Goal: Complete application form: Complete application form

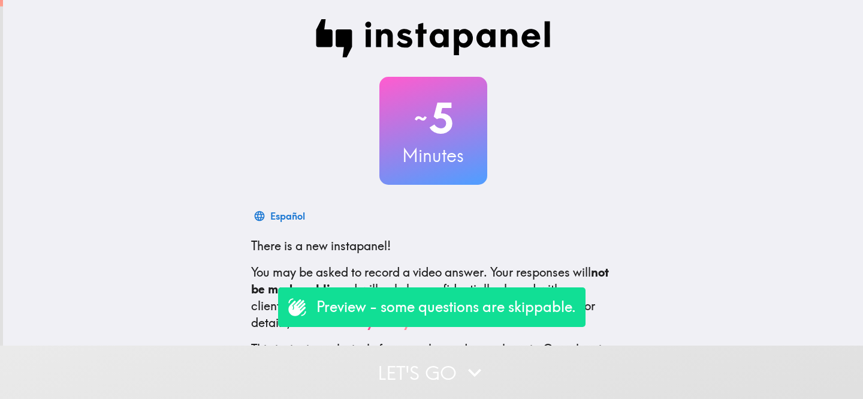
scroll to position [79, 0]
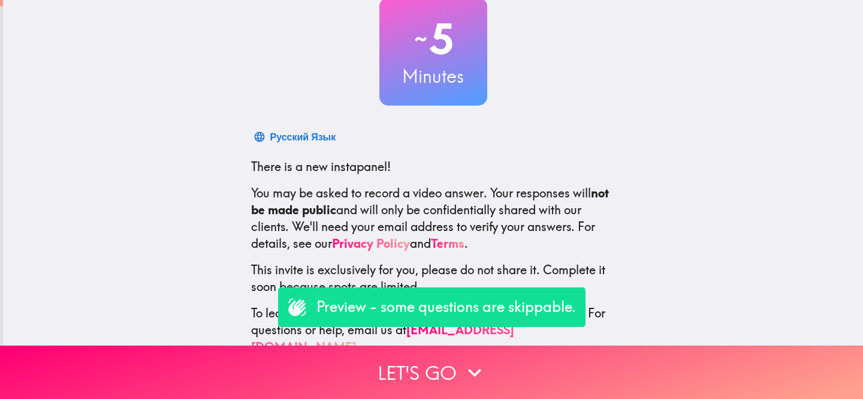
click at [154, 163] on div "~ 5 Minutes Русский Язык There is a new instapanel! You may be asked to record …" at bounding box center [433, 147] width 860 height 453
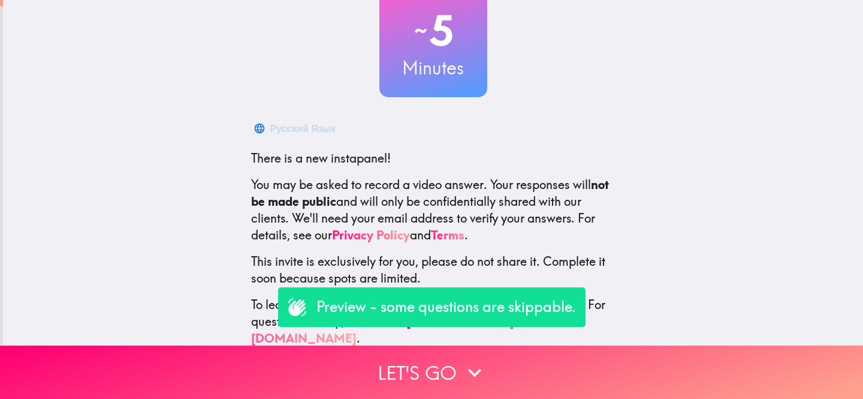
scroll to position [91, 0]
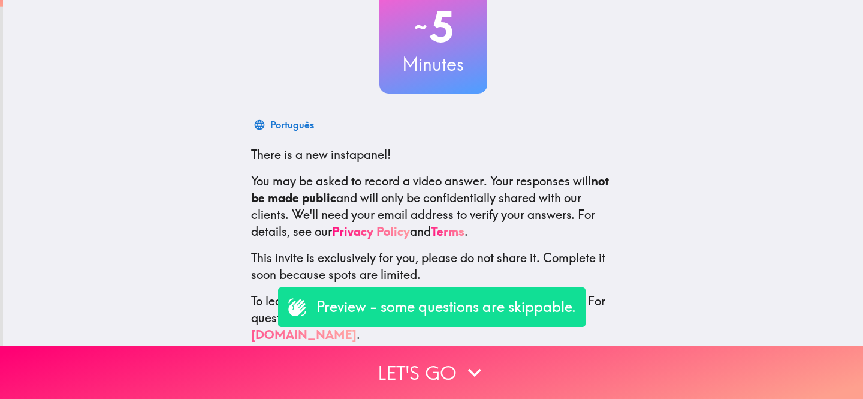
click at [413, 307] on p "Preview - some questions are skippable." at bounding box center [447, 307] width 260 height 20
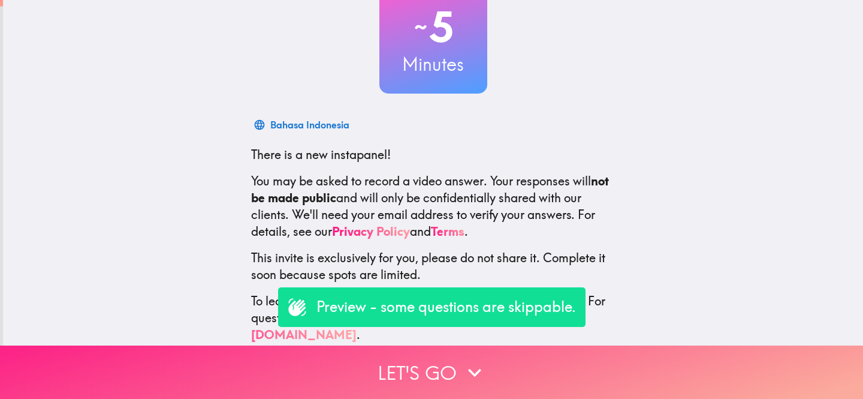
click at [398, 364] on button "Let's go" at bounding box center [431, 371] width 863 height 53
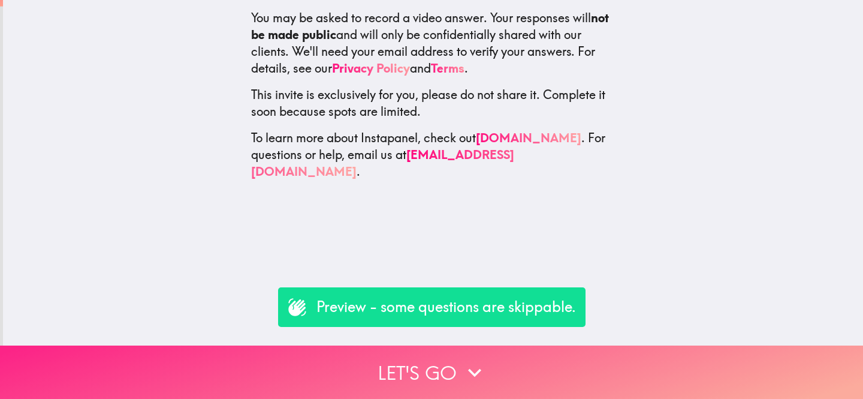
scroll to position [0, 0]
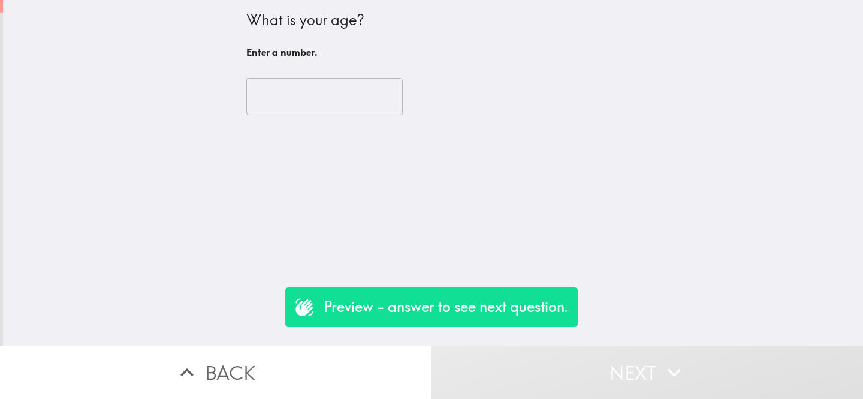
click at [305, 107] on input "number" at bounding box center [324, 96] width 156 height 37
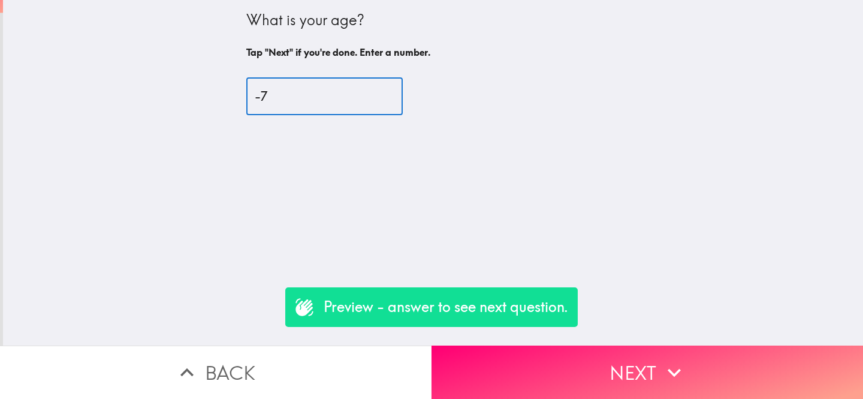
type input "-8"
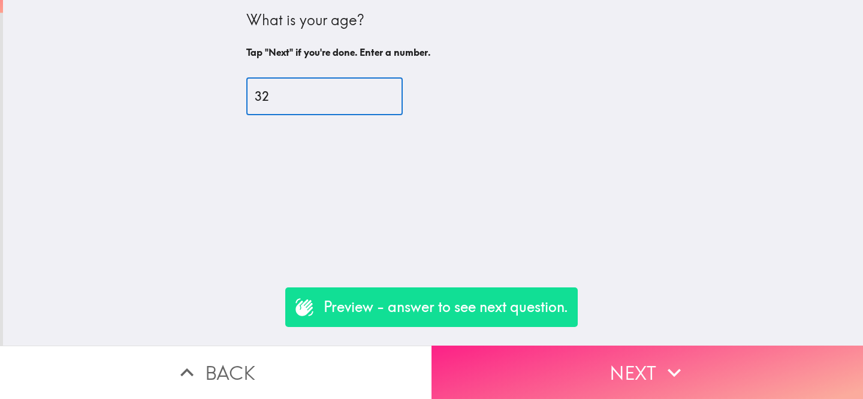
type input "32"
click at [602, 366] on button "Next" at bounding box center [648, 371] width 432 height 53
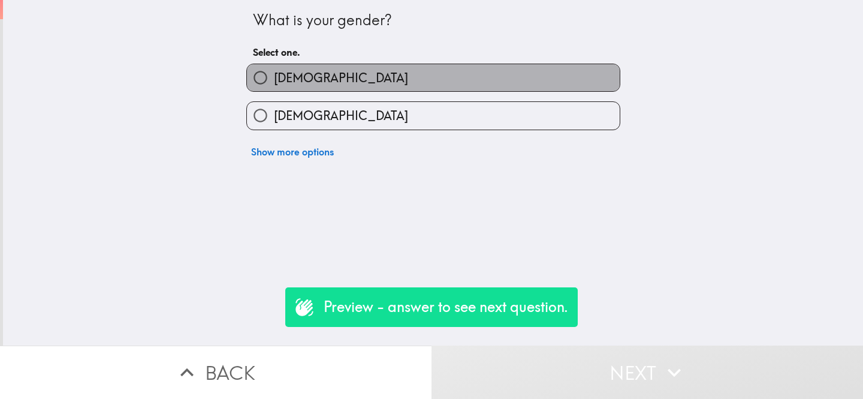
click at [369, 79] on label "[DEMOGRAPHIC_DATA]" at bounding box center [433, 77] width 373 height 27
click at [274, 79] on input "[DEMOGRAPHIC_DATA]" at bounding box center [260, 77] width 27 height 27
radio input "true"
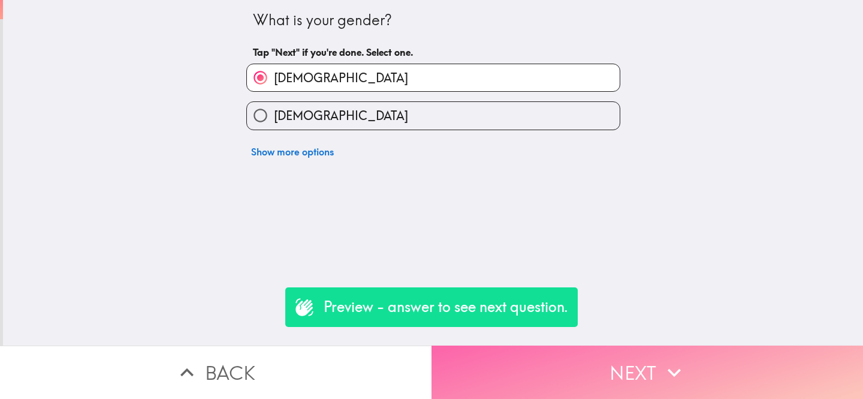
click at [618, 357] on button "Next" at bounding box center [648, 371] width 432 height 53
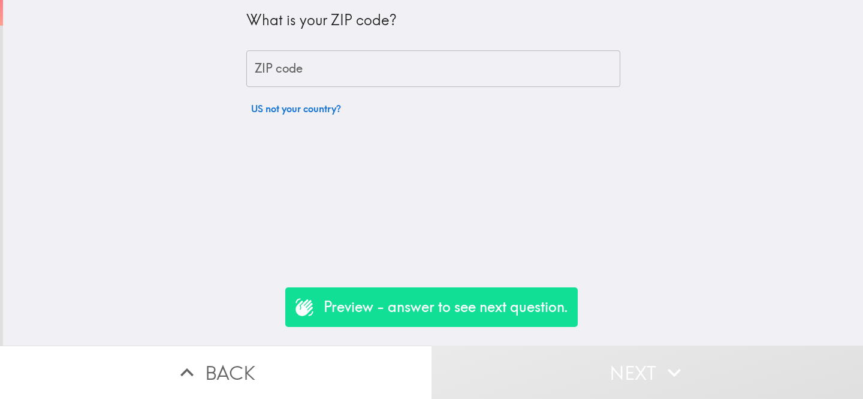
click at [318, 60] on input "ZIP code" at bounding box center [433, 68] width 374 height 37
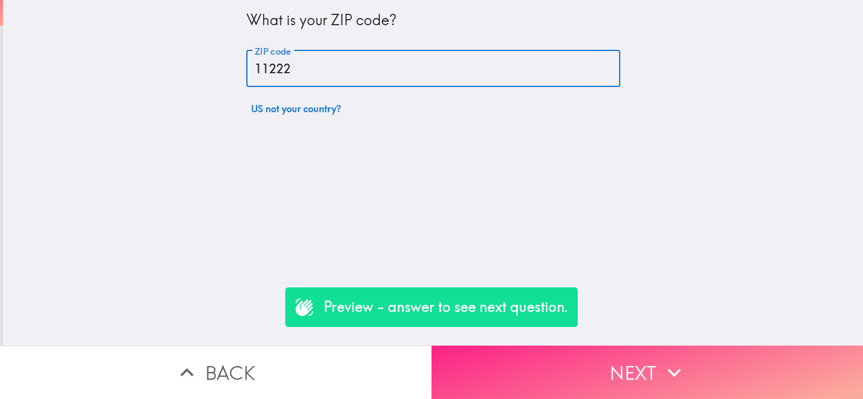
type input "11222"
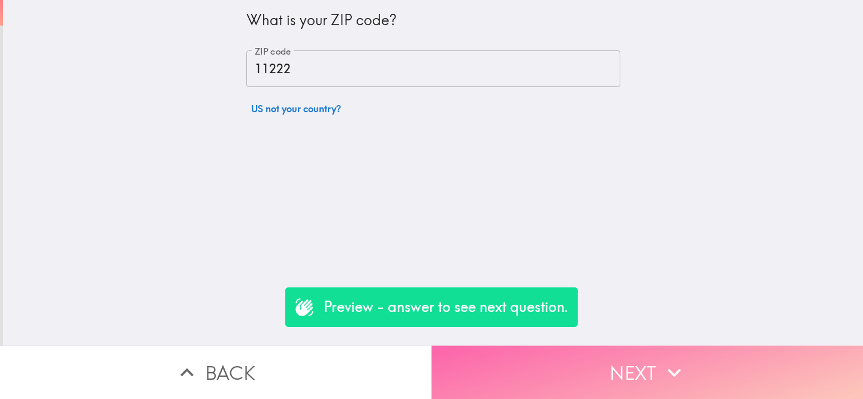
click at [628, 378] on button "Next" at bounding box center [648, 371] width 432 height 53
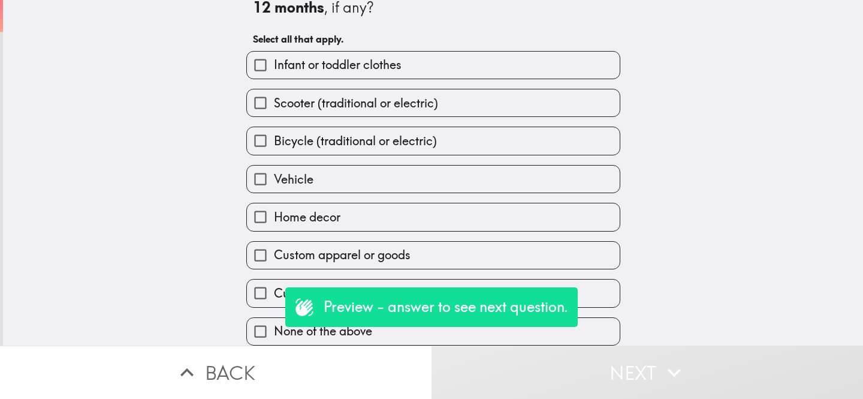
scroll to position [38, 0]
click at [260, 328] on input "None of the above" at bounding box center [260, 331] width 27 height 27
checkbox input "true"
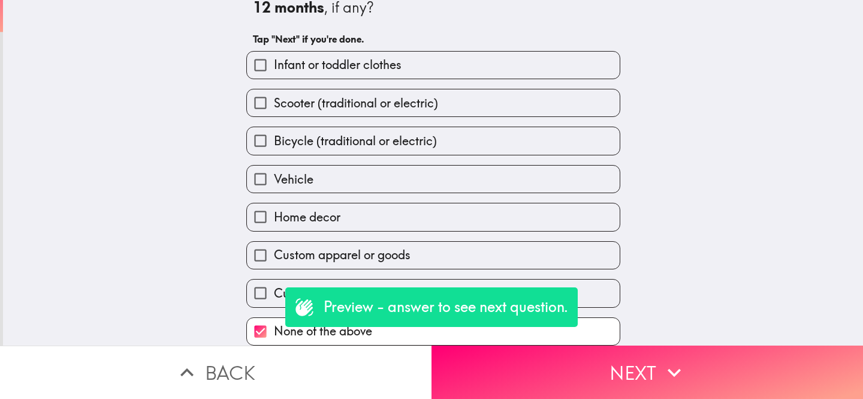
click at [254, 220] on input "Home decor" at bounding box center [260, 216] width 27 height 27
checkbox input "true"
checkbox input "false"
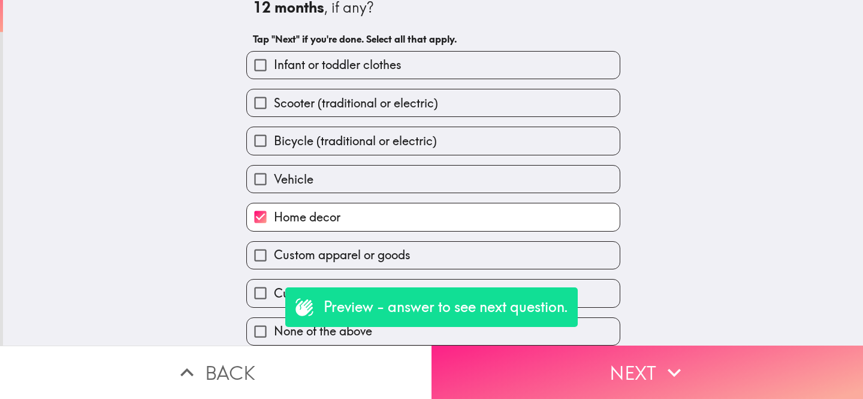
click at [591, 372] on button "Next" at bounding box center [648, 371] width 432 height 53
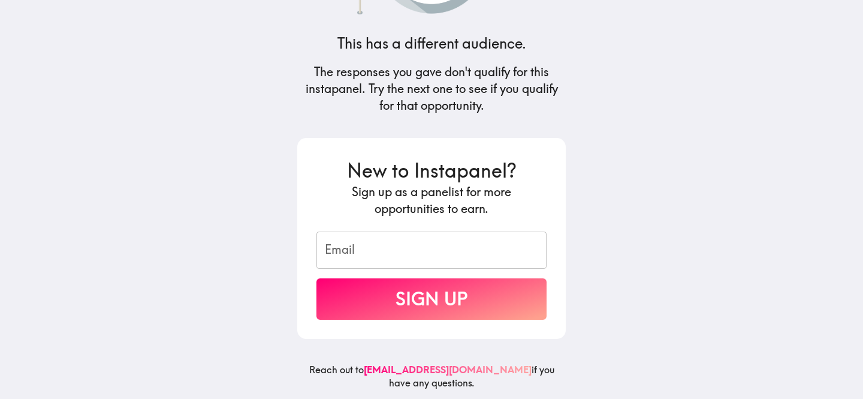
scroll to position [0, 0]
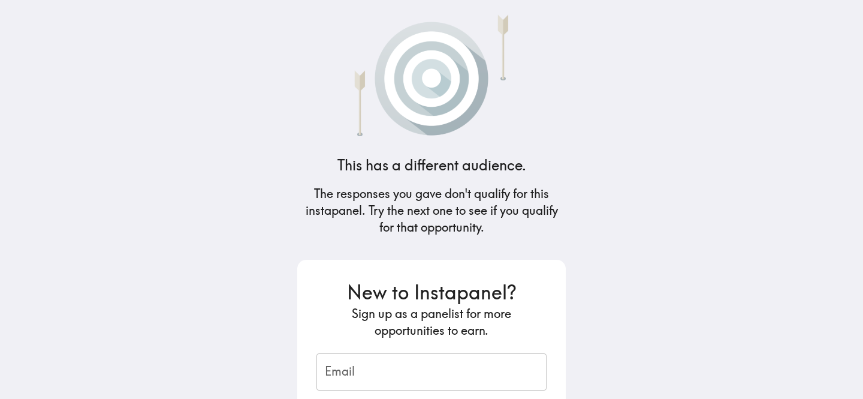
click at [378, 201] on h5 "The responses you gave don't qualify for this instapanel. Try the next one to s…" at bounding box center [431, 210] width 269 height 50
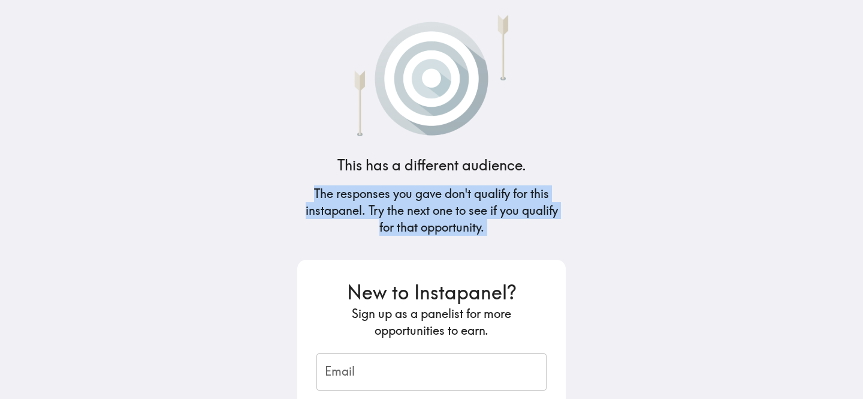
click at [378, 201] on h5 "The responses you gave don't qualify for this instapanel. Try the next one to s…" at bounding box center [431, 210] width 269 height 50
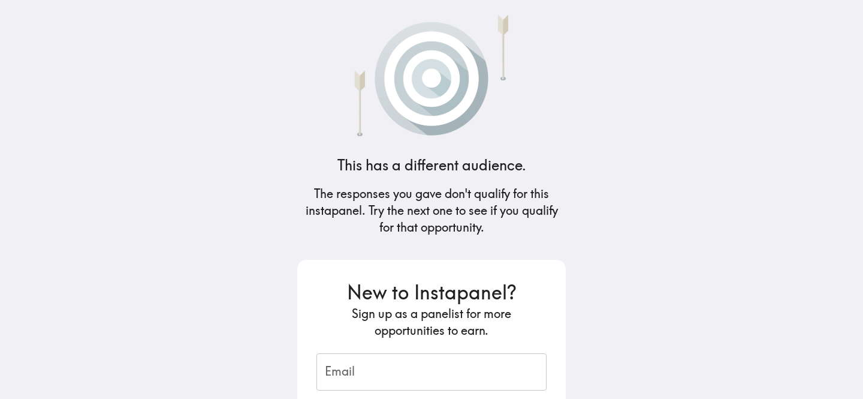
click at [360, 207] on h5 "The responses you gave don't qualify for this instapanel. Try the next one to s…" at bounding box center [431, 210] width 269 height 50
